Goal: Task Accomplishment & Management: Manage account settings

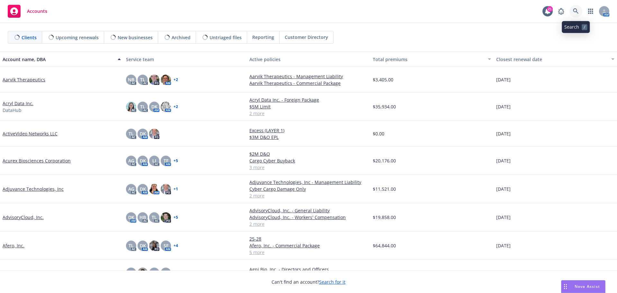
click at [576, 11] on icon at bounding box center [575, 10] width 5 height 5
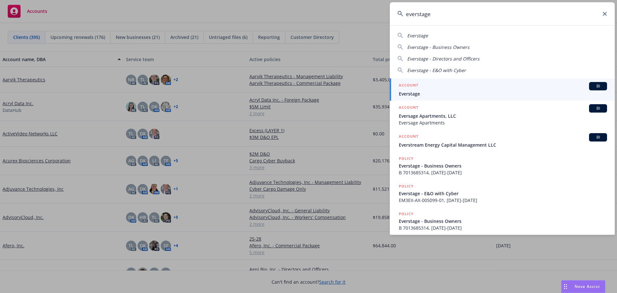
type input "everstage"
click at [408, 95] on span "Everstage" at bounding box center [503, 93] width 208 height 7
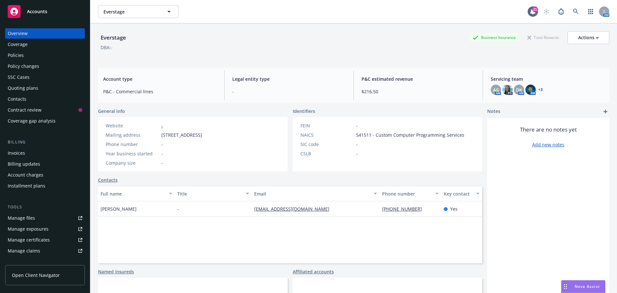
click at [32, 89] on div "Quoting plans" at bounding box center [23, 88] width 31 height 10
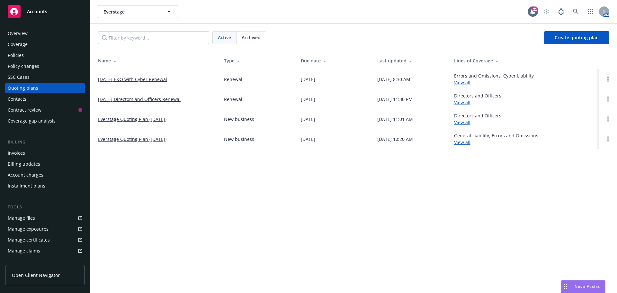
click at [150, 99] on link "[DATE] Directors and Officers Renewal" at bounding box center [139, 99] width 83 height 7
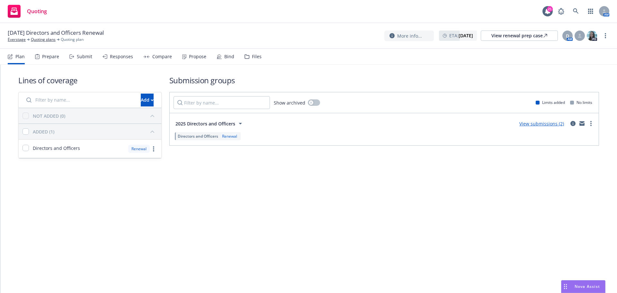
click at [253, 57] on div "Files" at bounding box center [257, 56] width 10 height 5
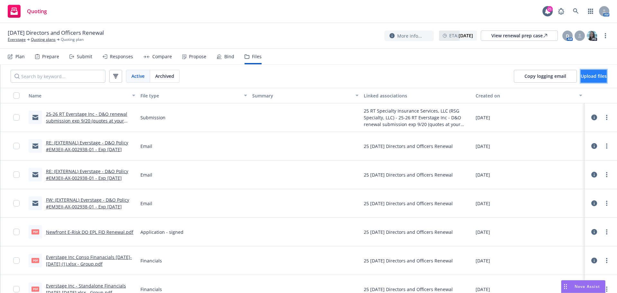
click at [581, 73] on button "Upload files" at bounding box center [594, 76] width 26 height 13
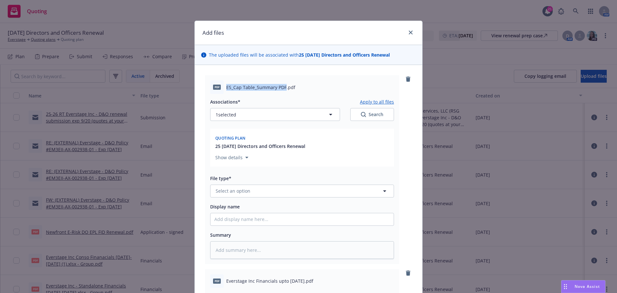
drag, startPoint x: 224, startPoint y: 85, endPoint x: 283, endPoint y: 88, distance: 58.6
click at [283, 88] on span "ES_Cap Table_Summary PDF.pdf" at bounding box center [260, 87] width 69 height 7
copy span "ES_Cap Table_Summary PDF"
click at [235, 190] on span "Select an option" at bounding box center [233, 190] width 35 height 7
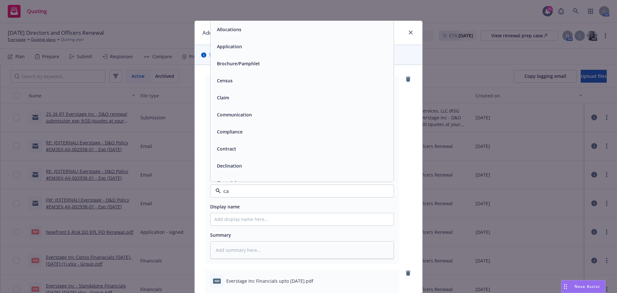
type input "cap"
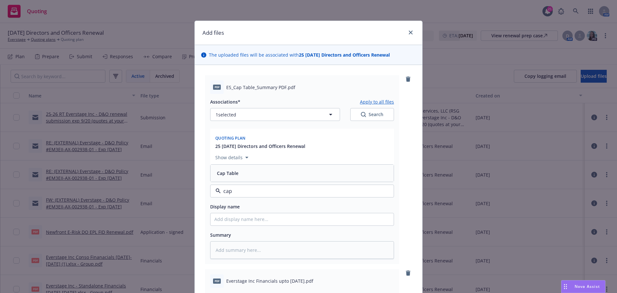
click at [234, 172] on span "Cap Table" at bounding box center [228, 173] width 22 height 7
click at [239, 218] on input "Display name" at bounding box center [301, 219] width 183 height 12
paste input "ES_Cap Table_Summary PDF"
type textarea "x"
type input "ES_Cap Table_Summary PDF"
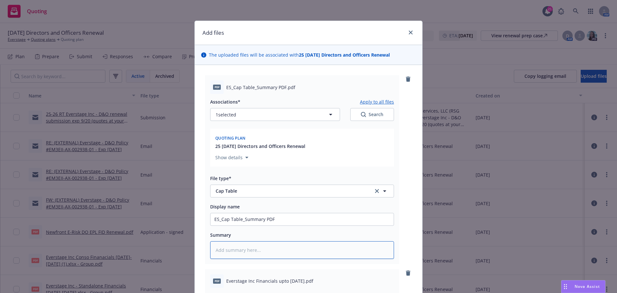
drag, startPoint x: 243, startPoint y: 251, endPoint x: 243, endPoint y: 254, distance: 3.2
click at [243, 251] on textarea at bounding box center [302, 250] width 184 height 18
type textarea "x"
type textarea "f"
type textarea "x"
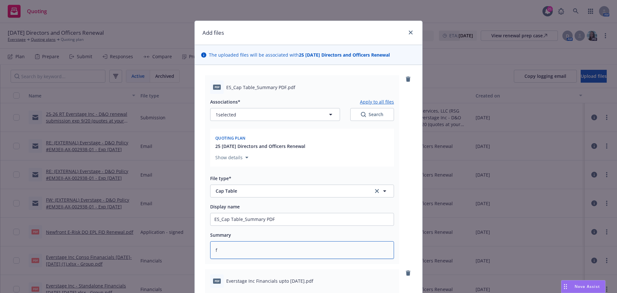
type textarea "fu"
type textarea "x"
type textarea "ful"
type textarea "x"
type textarea "full"
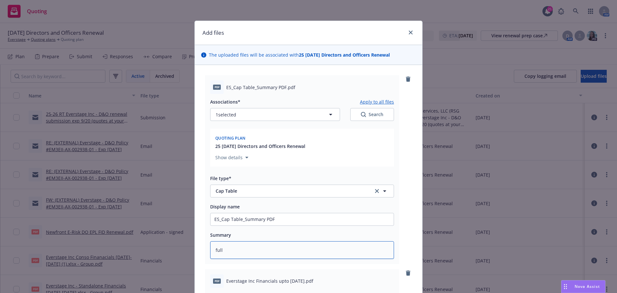
type textarea "x"
type textarea "fully"
type textarea "x"
type textarea "fully"
type textarea "x"
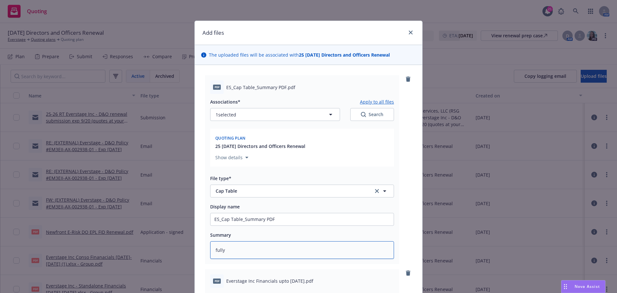
type textarea "fully d"
type textarea "x"
type textarea "fully di"
type textarea "x"
type textarea "fully dil"
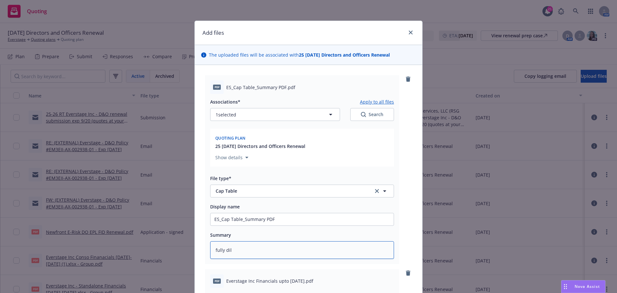
type textarea "x"
type textarea "fully dilu"
type textarea "x"
type textarea "fully dilut"
type textarea "x"
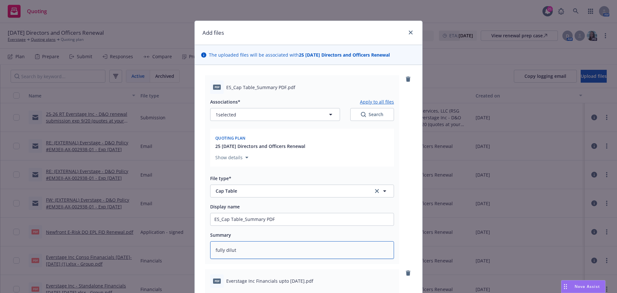
type textarea "fully dilute"
type textarea "x"
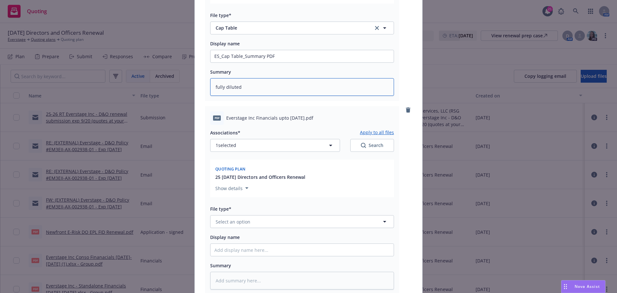
scroll to position [193, 0]
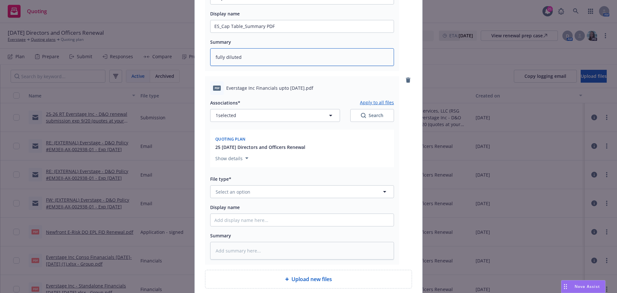
type textarea "fully diluted"
drag, startPoint x: 225, startPoint y: 86, endPoint x: 313, endPoint y: 86, distance: 88.0
click at [313, 86] on span "Everstage Inc Financials upto [DATE].pdf" at bounding box center [269, 87] width 87 height 7
copy span "Everstage Inc Financials upto [DATE]."
click at [249, 190] on button "Select an option" at bounding box center [302, 191] width 184 height 13
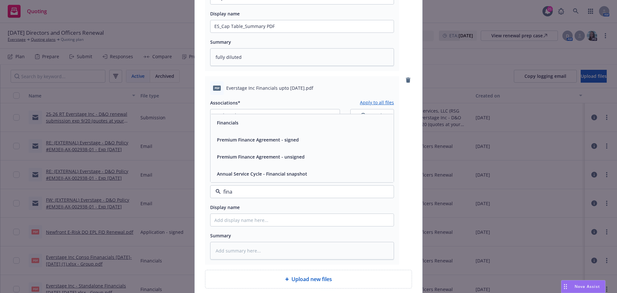
type input "[PERSON_NAME]"
drag, startPoint x: 262, startPoint y: 125, endPoint x: 255, endPoint y: 151, distance: 26.9
click at [262, 125] on div "Financials" at bounding box center [301, 122] width 175 height 9
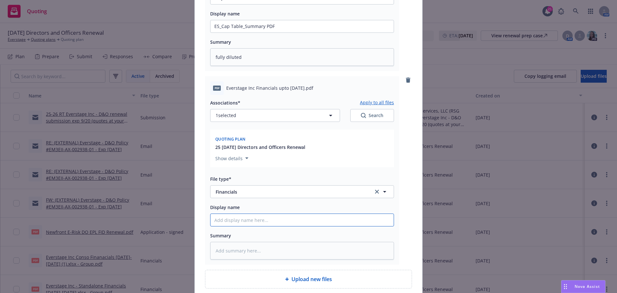
click at [241, 32] on input "Display name" at bounding box center [301, 26] width 183 height 12
paste input "Everstage Inc Financials upto [DATE]."
type textarea "x"
type input "Everstage Inc Financials upto [DATE]."
type textarea "x"
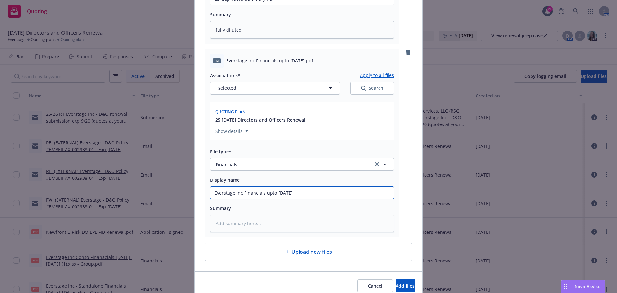
scroll to position [248, 0]
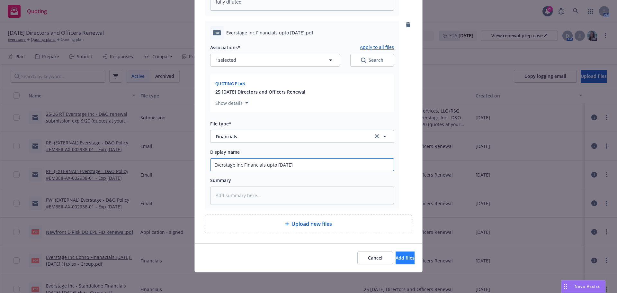
type input "Everstage Inc Financials upto [DATE]"
click at [398, 258] on span "Add files" at bounding box center [404, 257] width 19 height 6
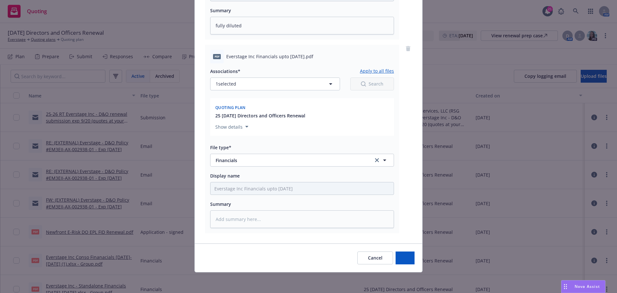
scroll to position [224, 0]
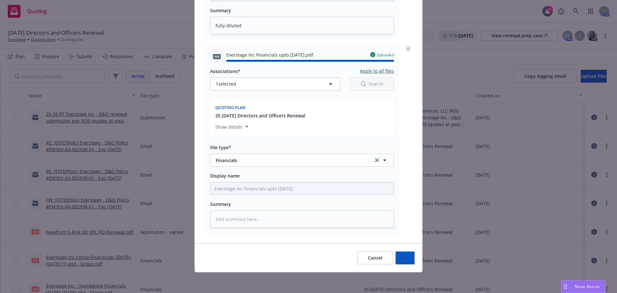
type textarea "x"
